Goal: Information Seeking & Learning: Check status

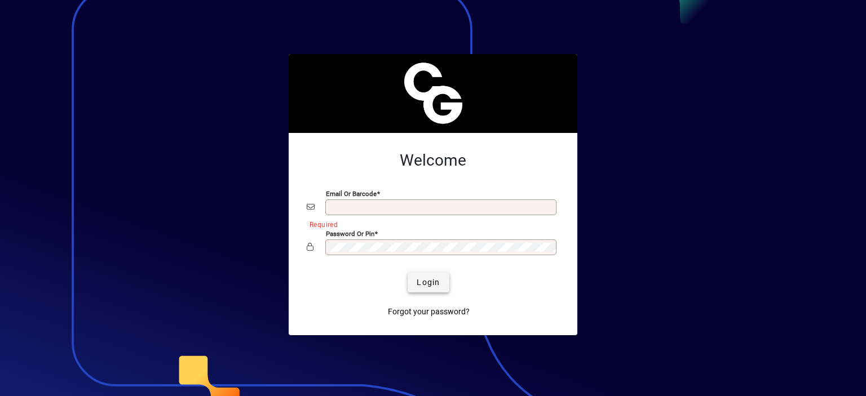
type input "**********"
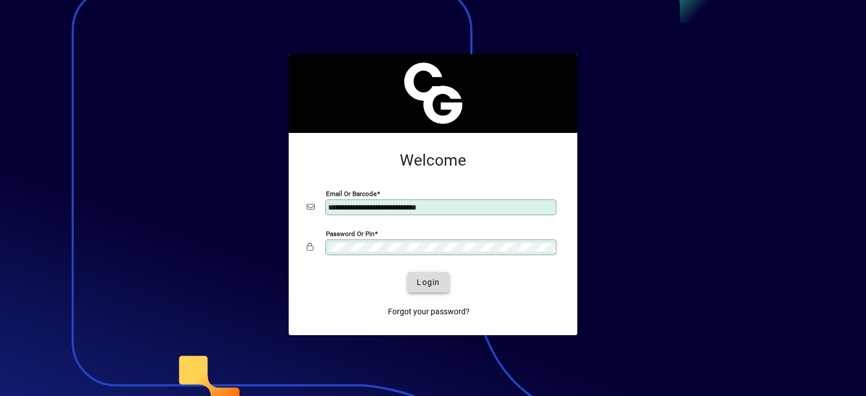
click at [429, 277] on span "Login" at bounding box center [427, 283] width 23 height 12
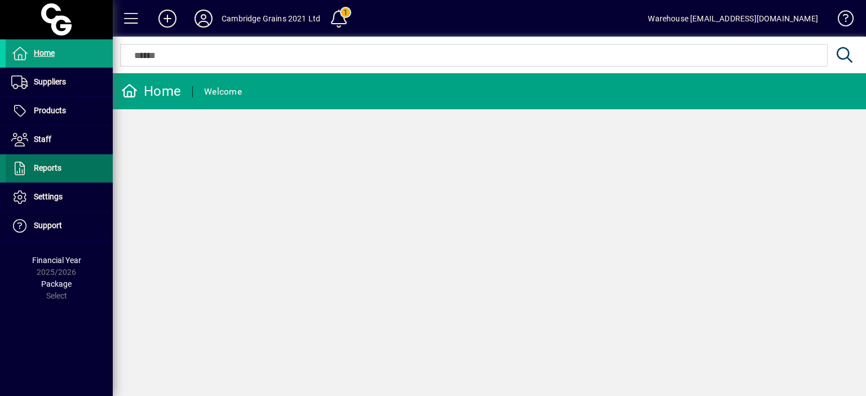
click at [51, 168] on span "Reports" at bounding box center [48, 167] width 28 height 9
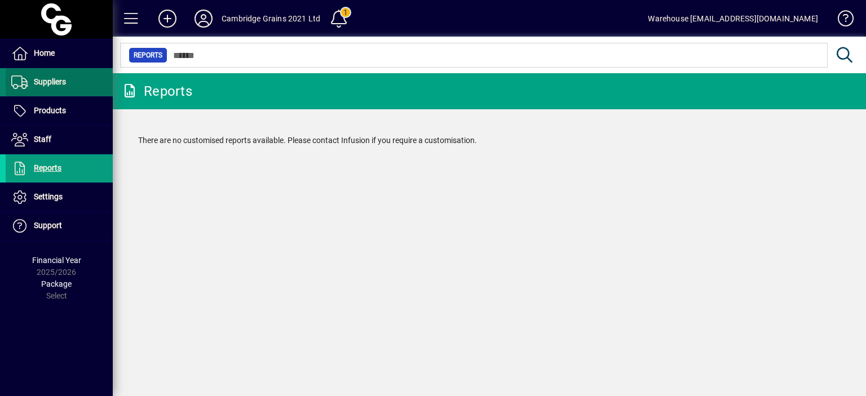
click at [58, 85] on span "Suppliers" at bounding box center [50, 81] width 32 height 9
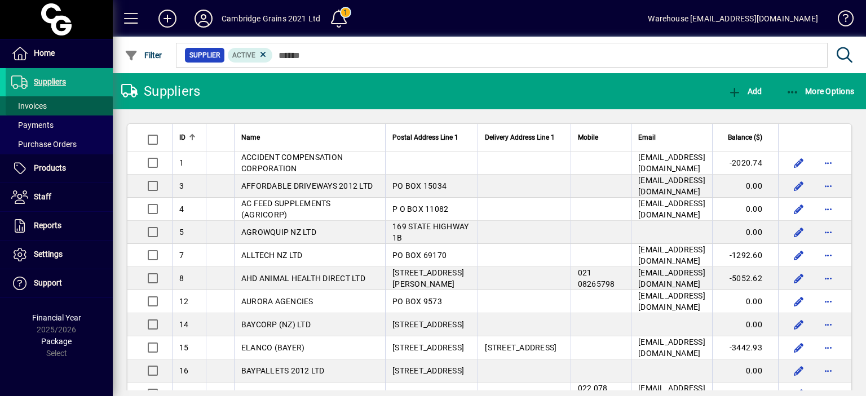
click at [41, 108] on span "Invoices" at bounding box center [29, 105] width 36 height 9
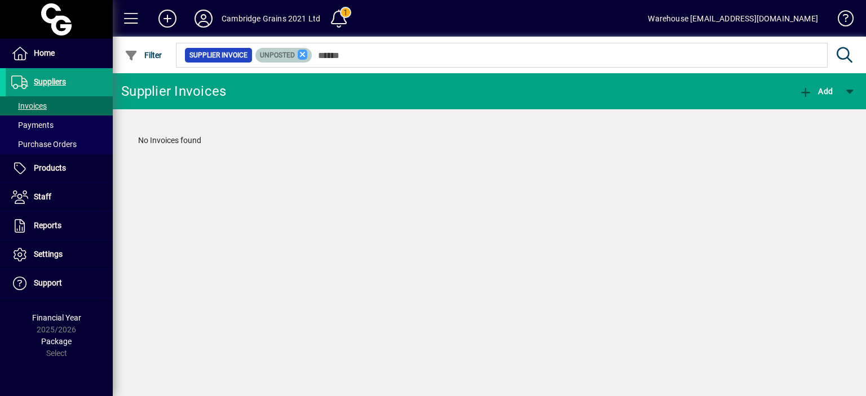
click at [299, 55] on icon at bounding box center [303, 55] width 10 height 10
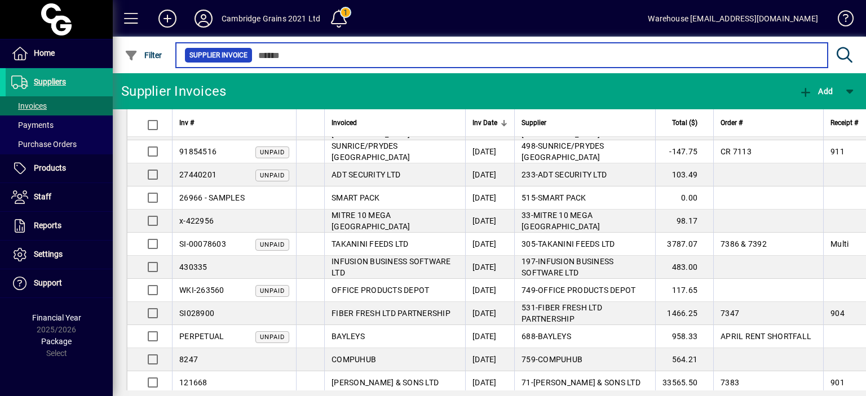
scroll to position [646, 0]
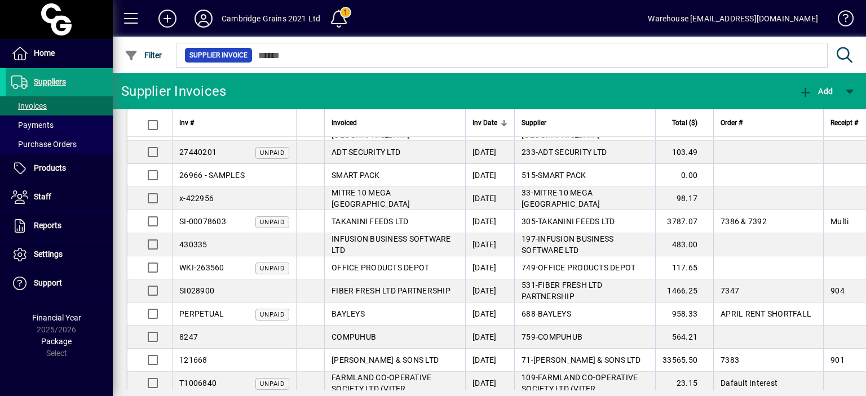
click at [488, 119] on span "Inv Date" at bounding box center [484, 123] width 25 height 12
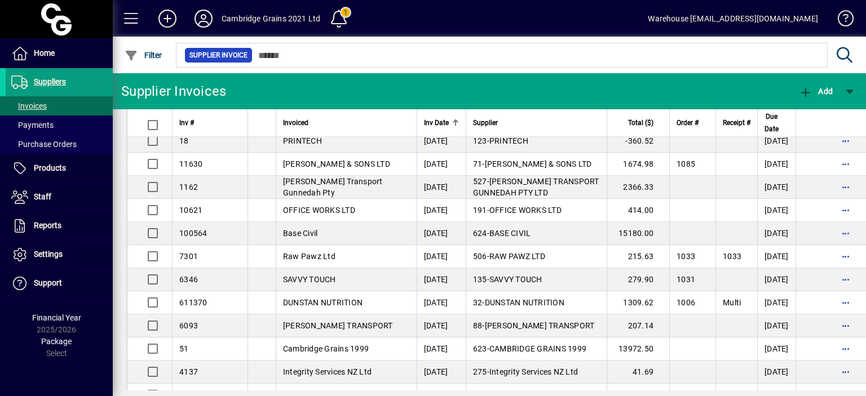
click at [442, 128] on span "Inv Date" at bounding box center [436, 123] width 25 height 12
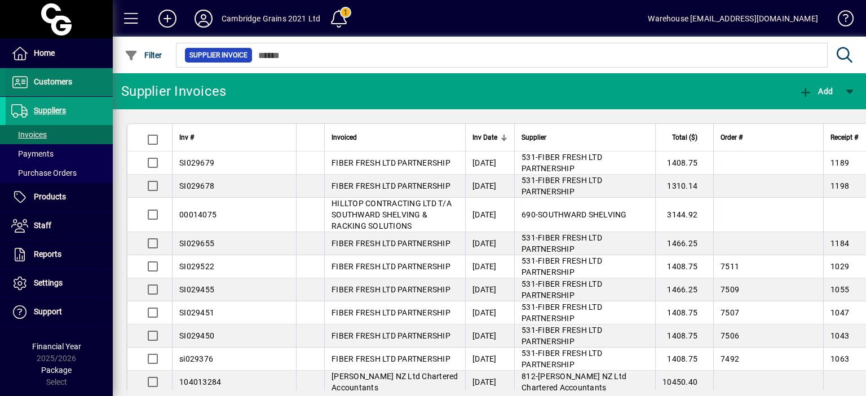
click at [55, 79] on span "Customers" at bounding box center [53, 81] width 38 height 9
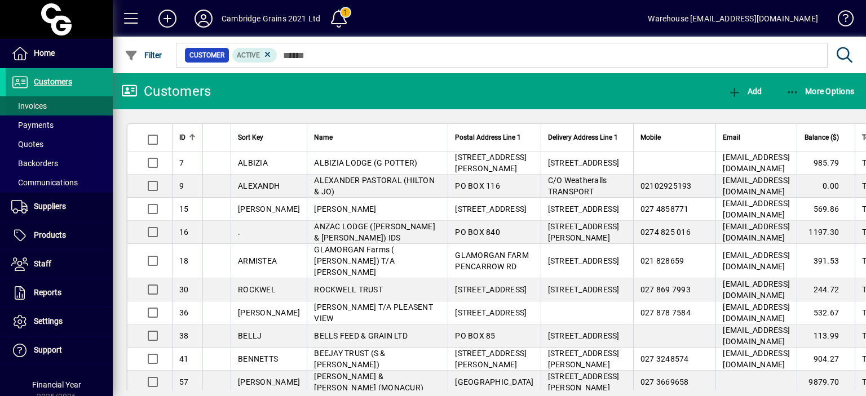
click at [32, 106] on span "Invoices" at bounding box center [29, 105] width 36 height 9
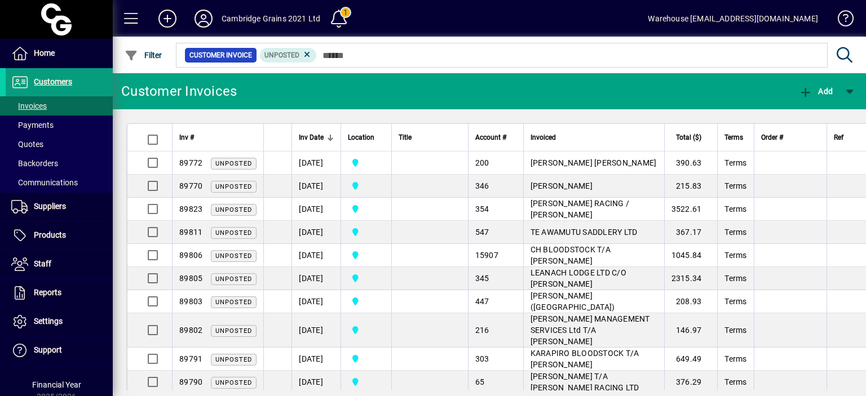
click at [318, 136] on span "Inv Date" at bounding box center [311, 137] width 25 height 12
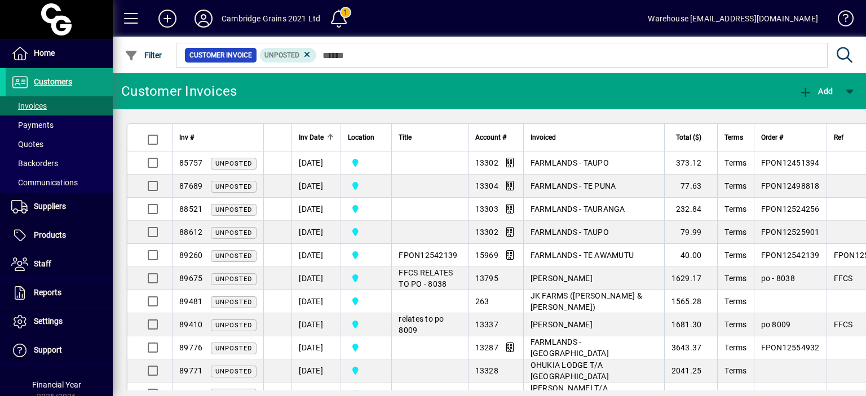
click at [311, 135] on span "Inv Date" at bounding box center [311, 137] width 25 height 12
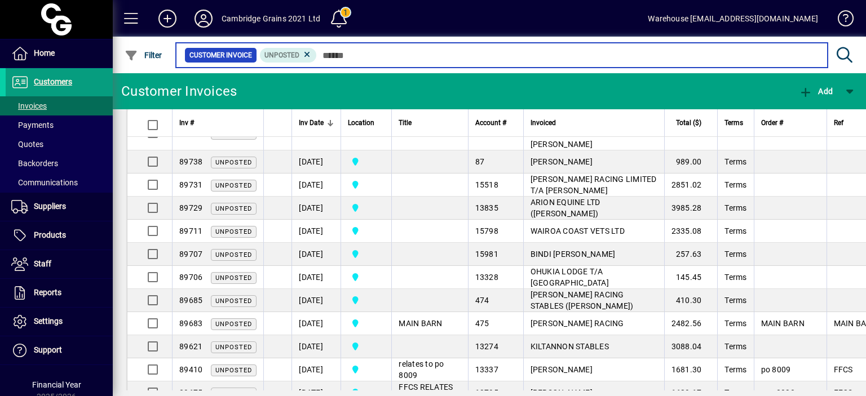
scroll to position [826, 0]
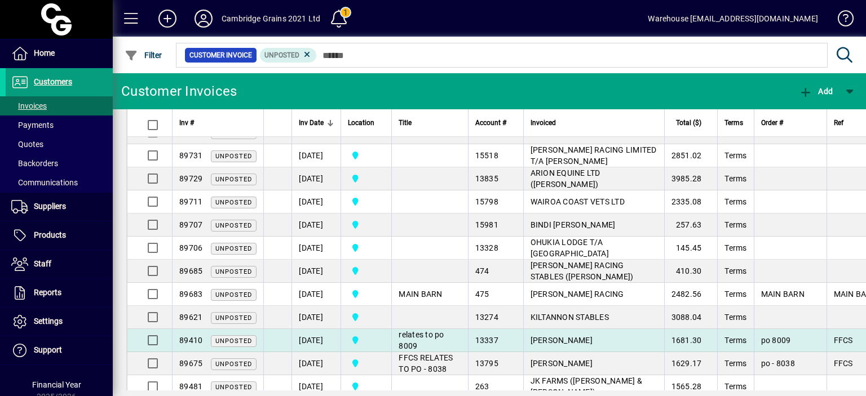
click at [310, 329] on td "[DATE]" at bounding box center [315, 340] width 49 height 23
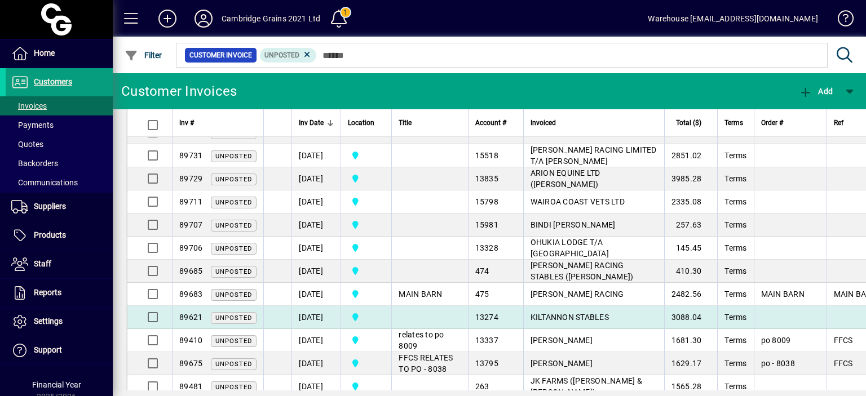
drag, startPoint x: 313, startPoint y: 281, endPoint x: 316, endPoint y: 268, distance: 13.2
click at [313, 306] on td "[DATE]" at bounding box center [315, 317] width 49 height 23
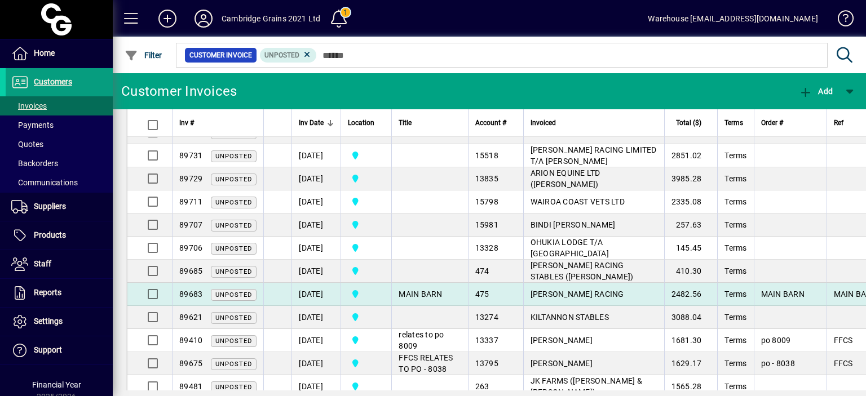
click at [318, 283] on td "[DATE]" at bounding box center [315, 294] width 49 height 23
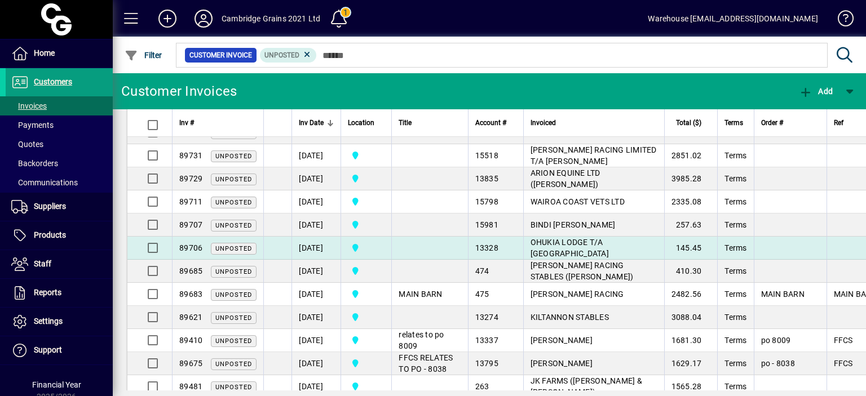
drag, startPoint x: 323, startPoint y: 235, endPoint x: 327, endPoint y: 215, distance: 20.1
click at [323, 260] on td "[DATE]" at bounding box center [315, 271] width 49 height 23
click at [330, 237] on td "[DATE]" at bounding box center [315, 248] width 49 height 23
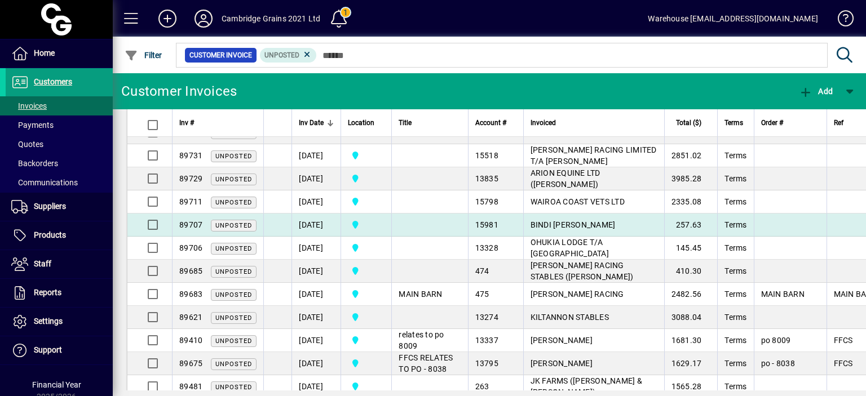
click at [330, 214] on td "[DATE]" at bounding box center [315, 225] width 49 height 23
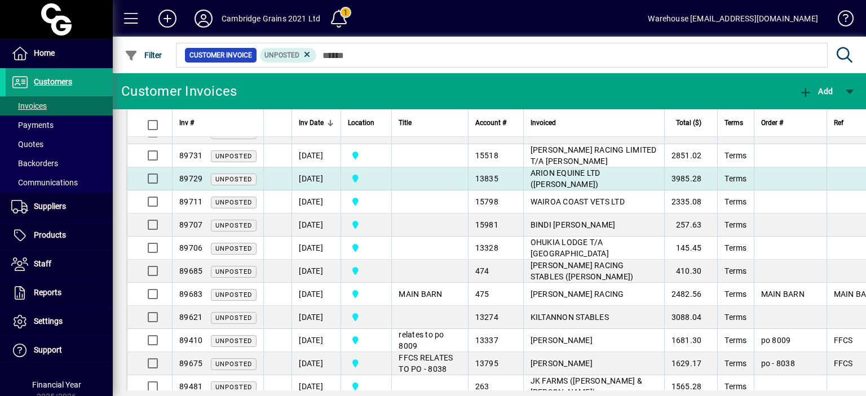
click at [334, 167] on td "[DATE]" at bounding box center [315, 178] width 49 height 23
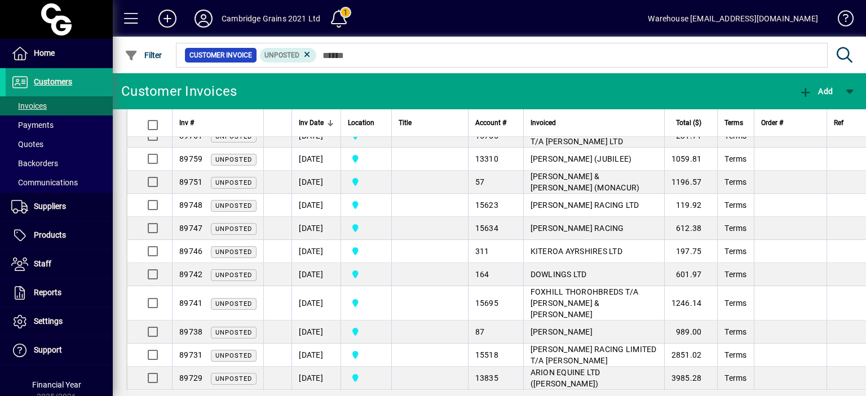
scroll to position [638, 0]
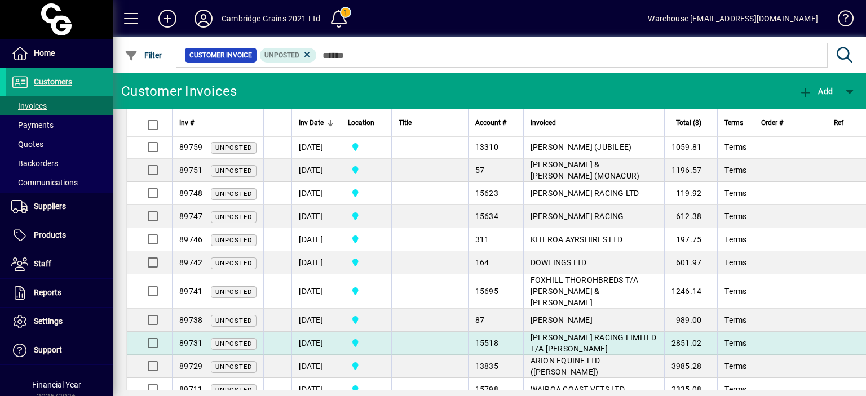
click at [317, 332] on td "[DATE]" at bounding box center [315, 343] width 49 height 23
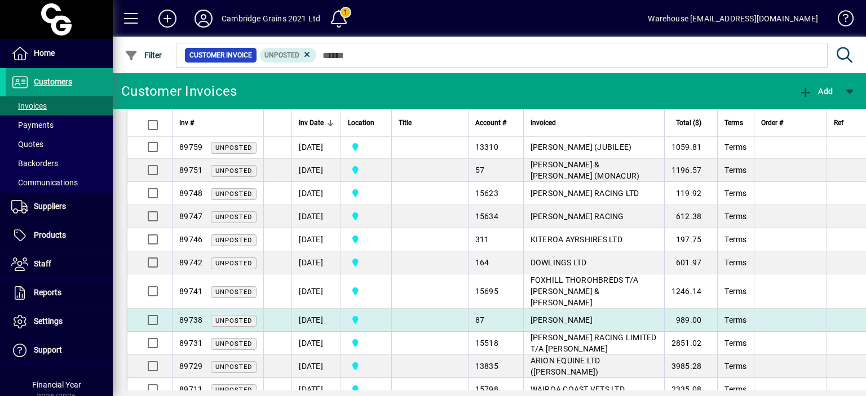
click at [318, 309] on td "[DATE]" at bounding box center [315, 320] width 49 height 23
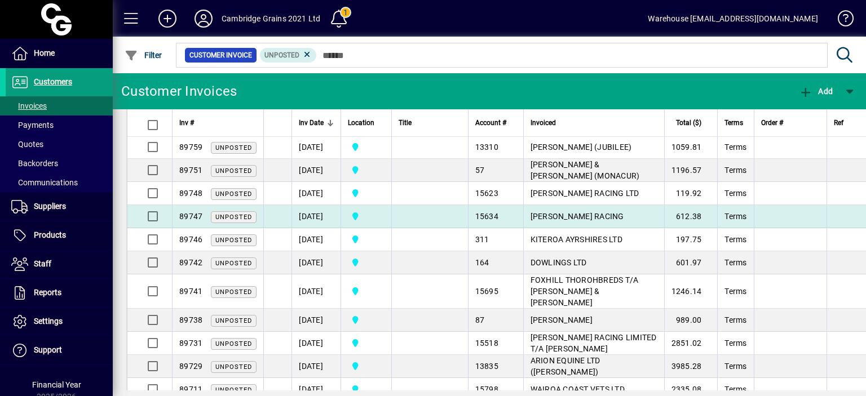
click at [326, 228] on td "[DATE]" at bounding box center [315, 239] width 49 height 23
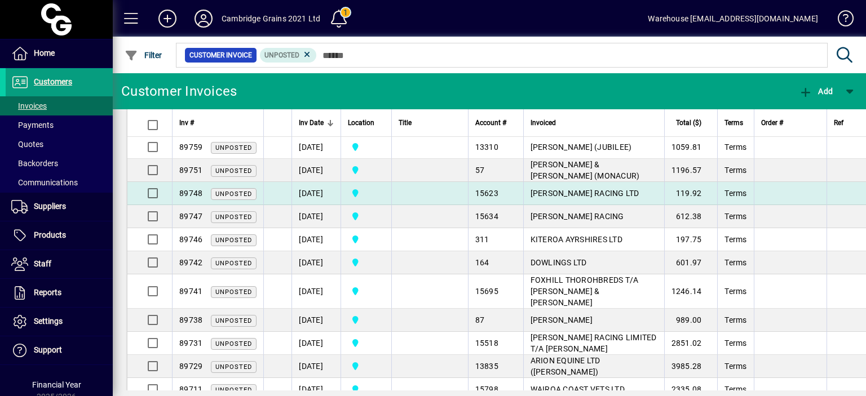
drag, startPoint x: 326, startPoint y: 175, endPoint x: 327, endPoint y: 167, distance: 7.9
click at [326, 182] on td "[DATE]" at bounding box center [315, 193] width 49 height 23
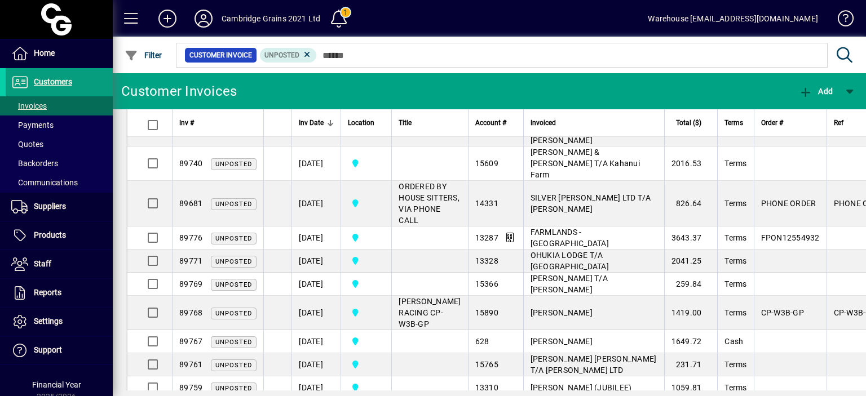
scroll to position [390, 0]
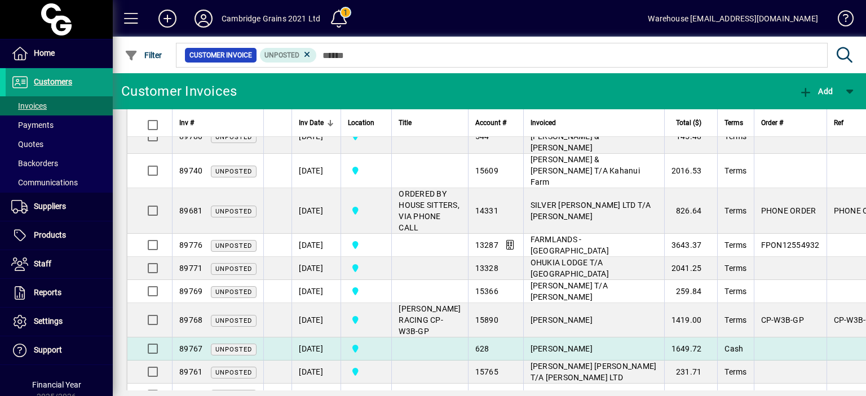
click at [310, 338] on td "[DATE]" at bounding box center [315, 349] width 49 height 23
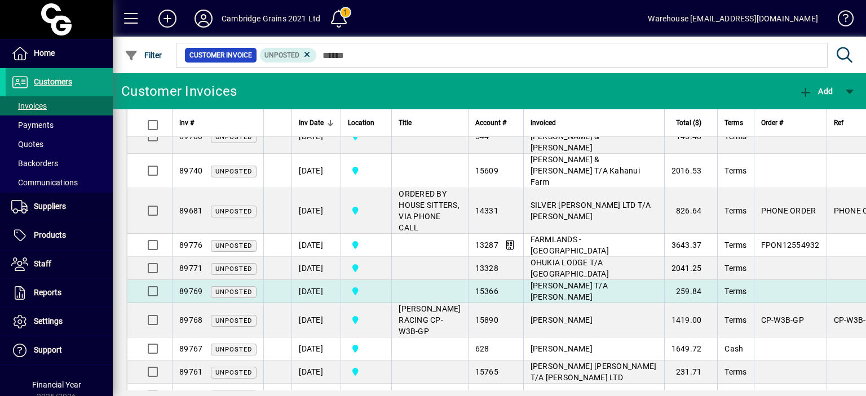
click at [317, 280] on td "[DATE]" at bounding box center [315, 291] width 49 height 23
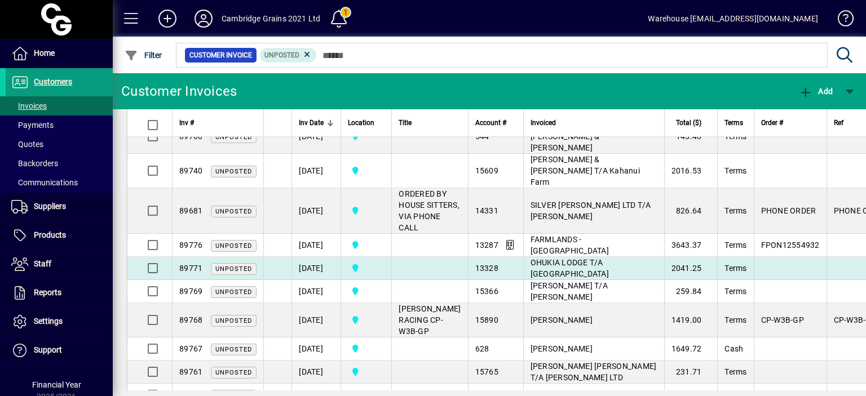
click at [321, 257] on td "[DATE]" at bounding box center [315, 268] width 49 height 23
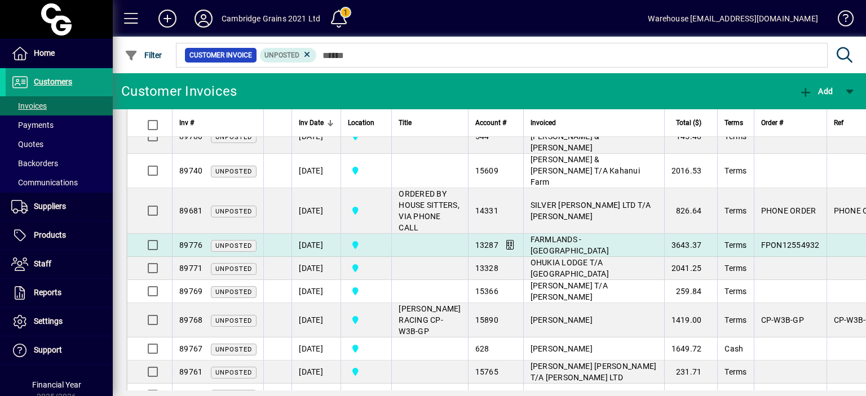
click at [325, 234] on td "[DATE]" at bounding box center [315, 245] width 49 height 23
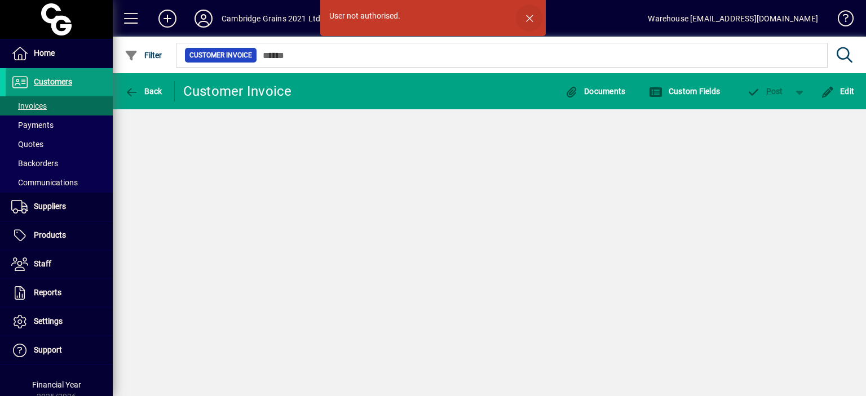
click at [531, 18] on span "button" at bounding box center [529, 18] width 27 height 27
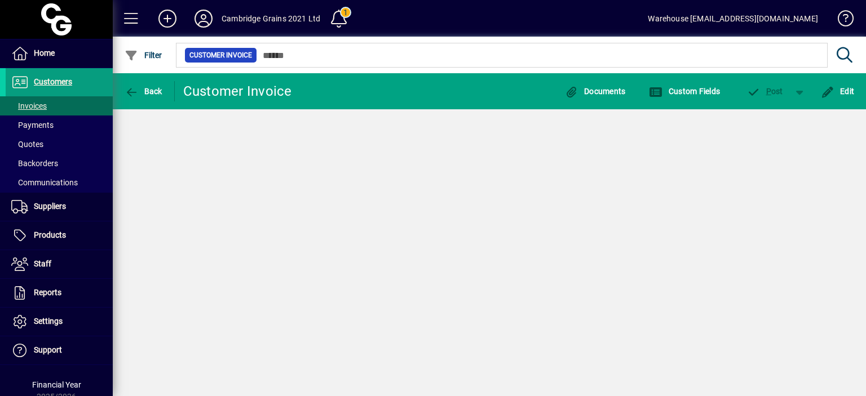
click at [531, 18] on mat-toolbar-row "Cambridge Grains 2021 Ltd 1 Warehouse warehouse@cambridgegrains.co.nz" at bounding box center [489, 18] width 753 height 37
click at [139, 94] on span "Back" at bounding box center [144, 91] width 38 height 9
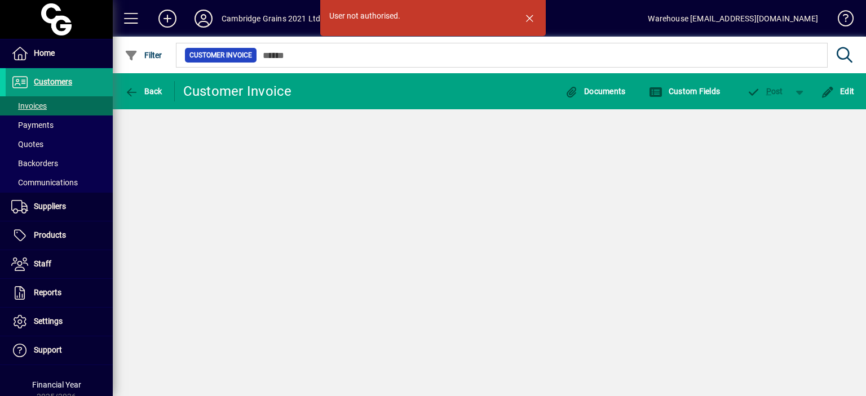
click at [528, 17] on span "button" at bounding box center [529, 18] width 27 height 27
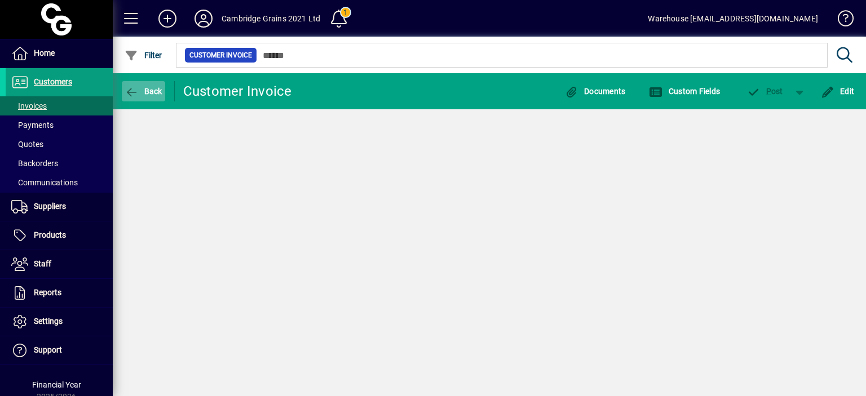
click at [142, 92] on span "Back" at bounding box center [144, 91] width 38 height 9
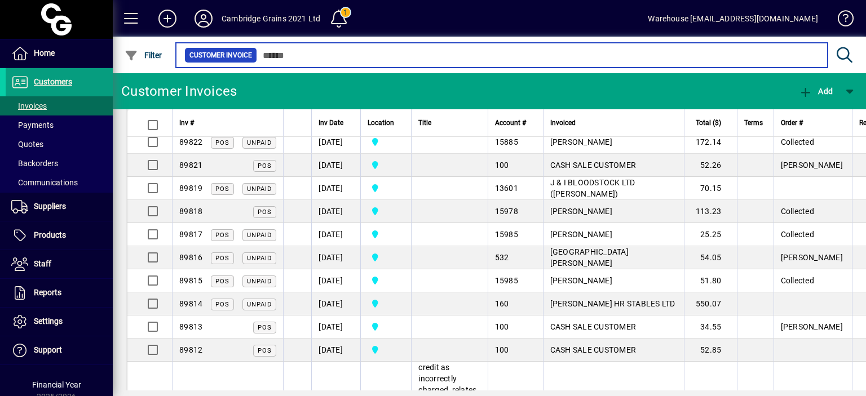
scroll to position [739, 0]
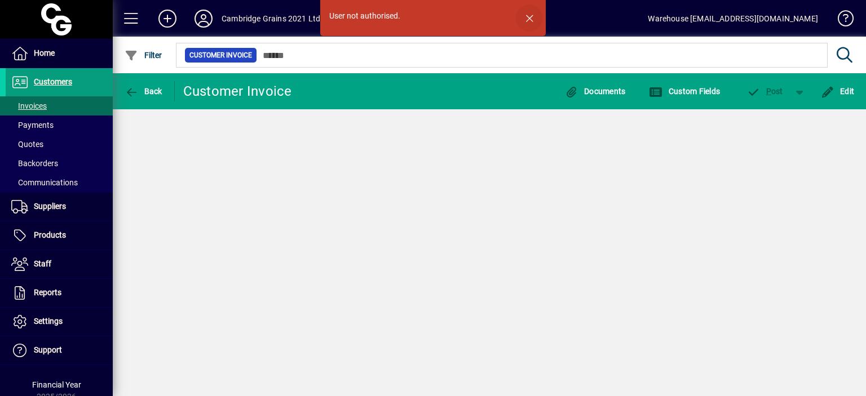
click at [534, 15] on span "button" at bounding box center [529, 18] width 27 height 27
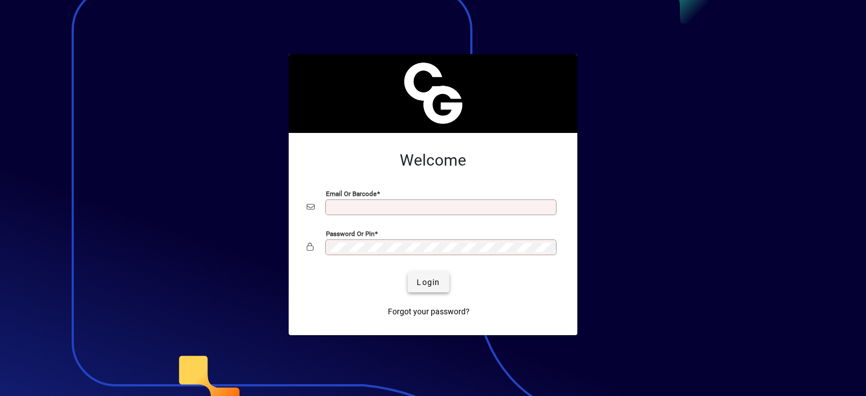
type input "**********"
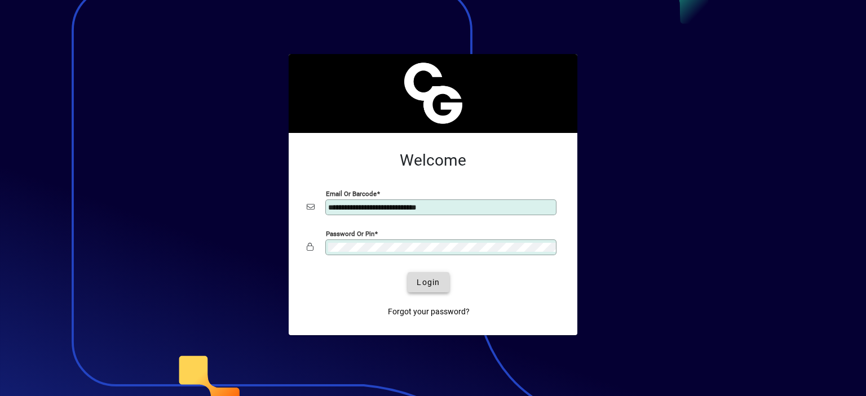
click at [438, 285] on span "Login" at bounding box center [427, 283] width 23 height 12
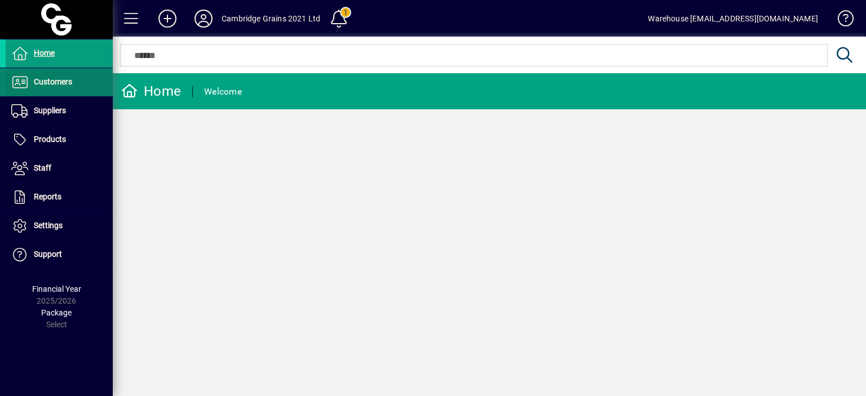
click at [69, 83] on span "Customers" at bounding box center [53, 81] width 38 height 9
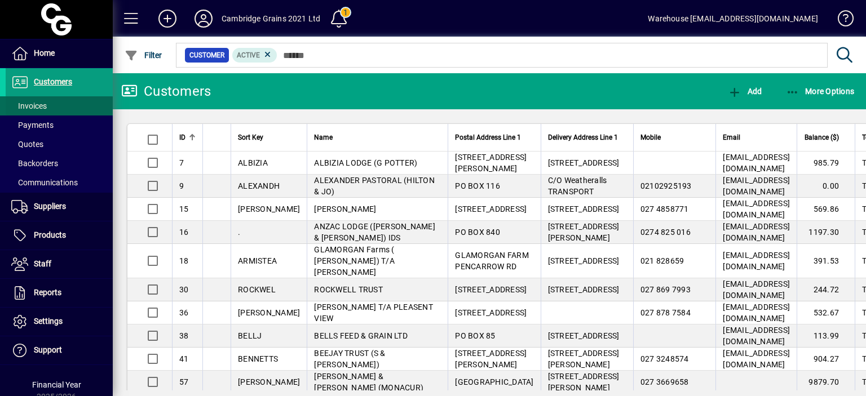
click at [43, 108] on span "Invoices" at bounding box center [29, 105] width 36 height 9
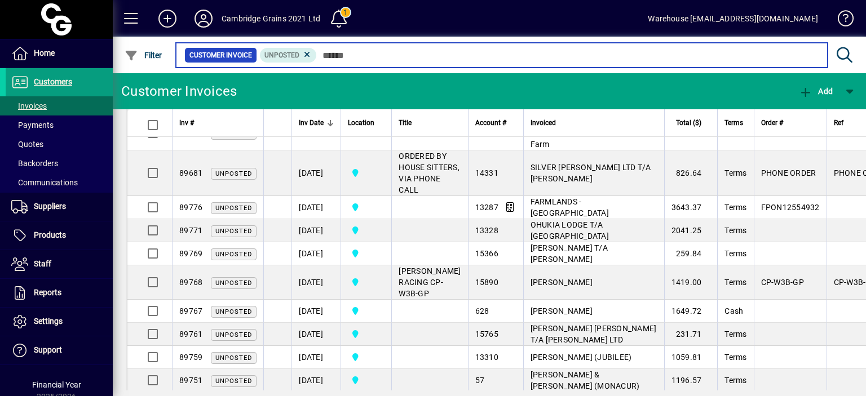
scroll to position [524, 0]
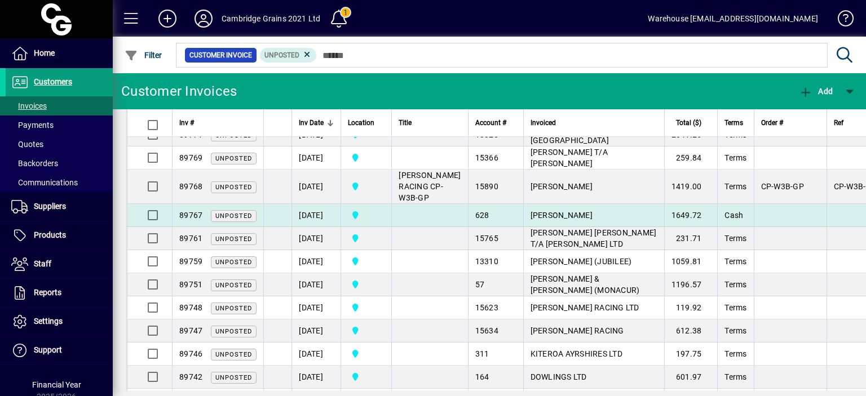
click at [307, 204] on td "[DATE]" at bounding box center [315, 215] width 49 height 23
